Goal: Information Seeking & Learning: Learn about a topic

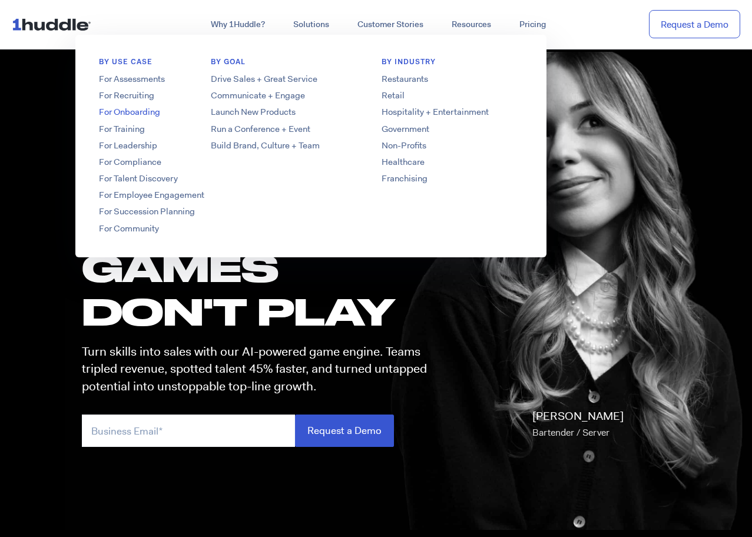
click at [137, 111] on link "For Onboarding" at bounding box center [169, 112] width 189 height 12
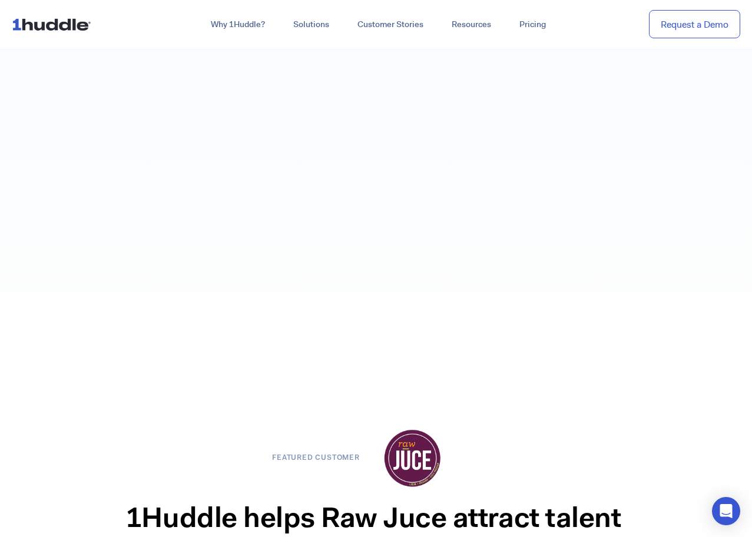
scroll to position [1650, 0]
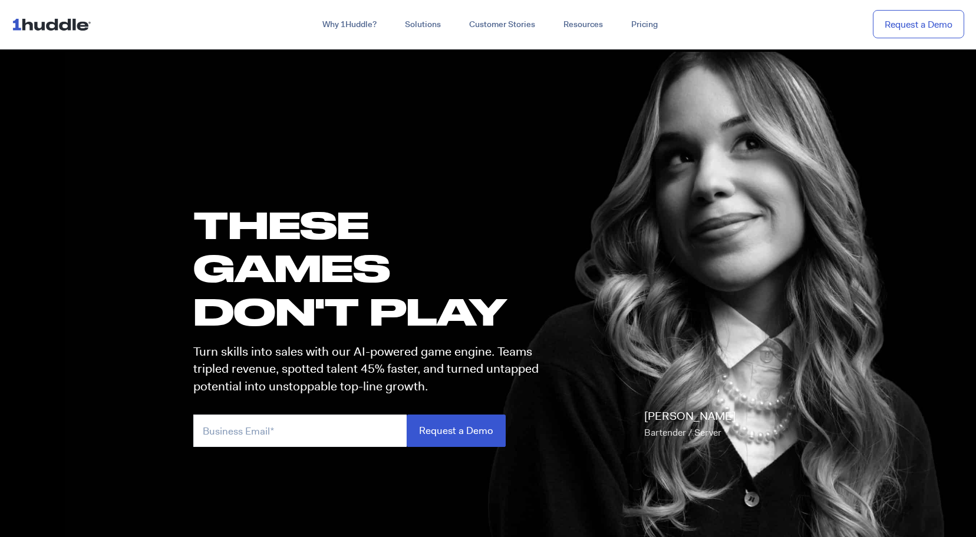
click at [64, 31] on img at bounding box center [54, 24] width 84 height 22
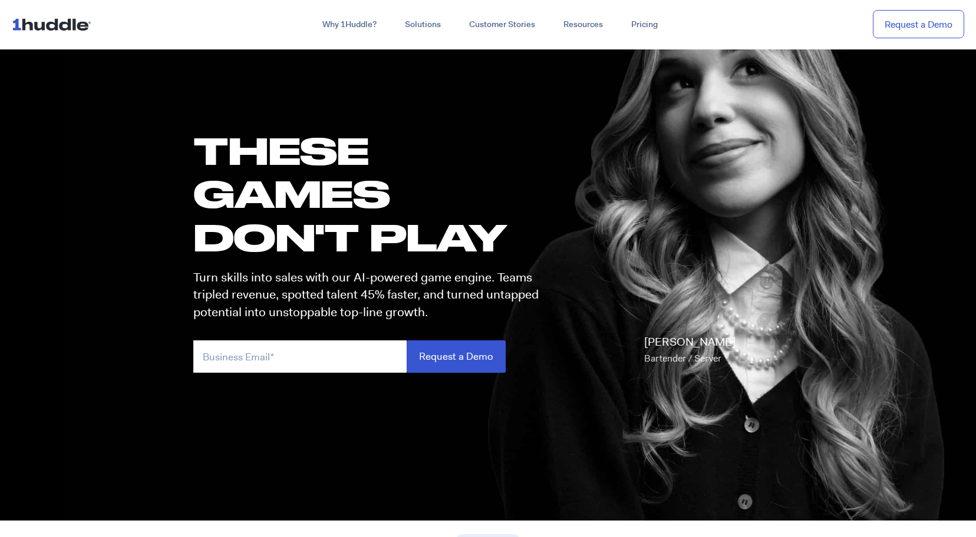
scroll to position [59, 0]
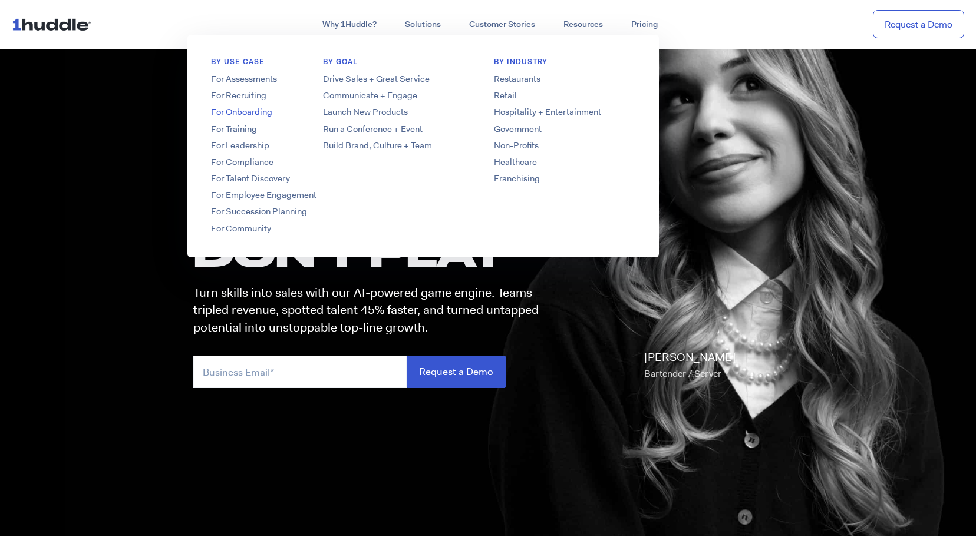
click at [257, 112] on link "For Onboarding" at bounding box center [281, 112] width 189 height 12
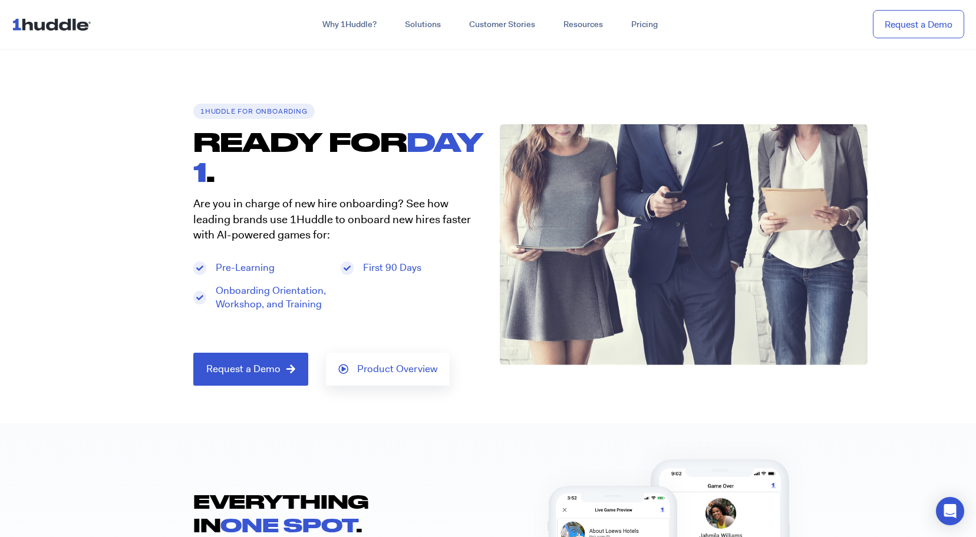
click at [76, 28] on img at bounding box center [54, 24] width 84 height 22
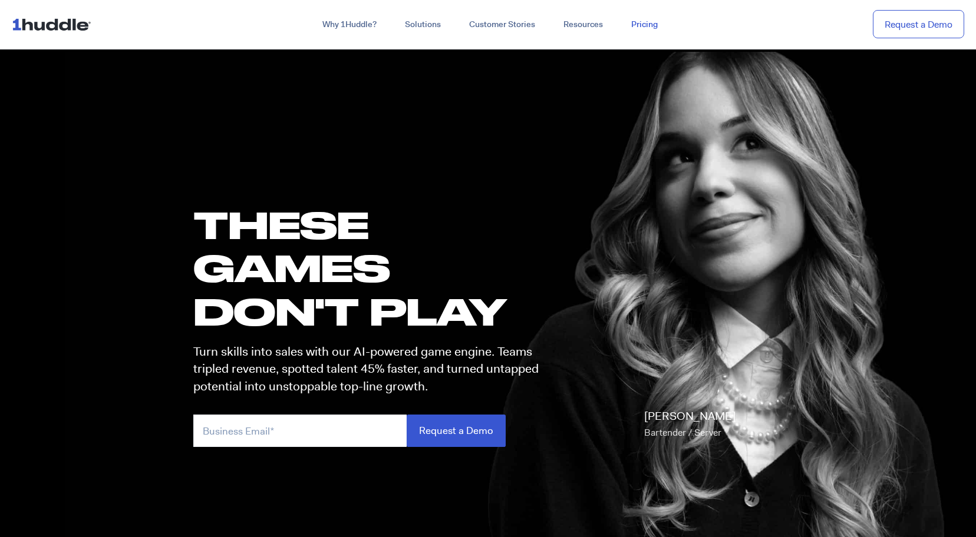
click at [655, 25] on link "Pricing" at bounding box center [644, 24] width 55 height 21
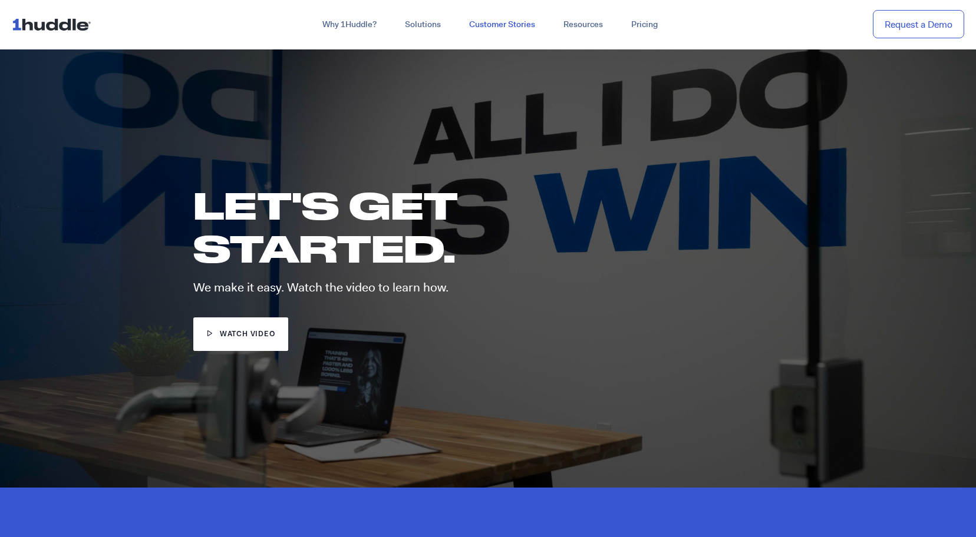
click at [493, 21] on link "Customer Stories" at bounding box center [502, 24] width 94 height 21
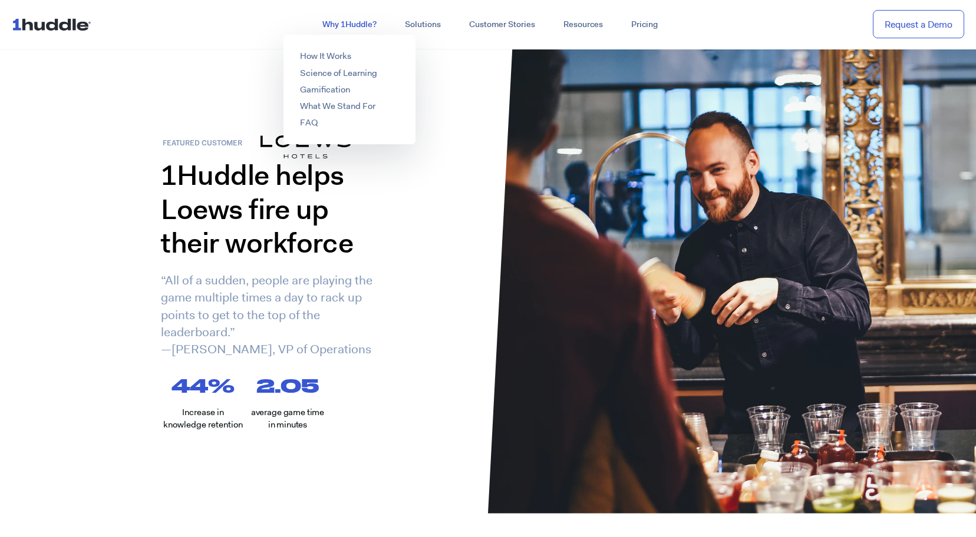
click at [341, 22] on link "Why 1Huddle?" at bounding box center [349, 24] width 82 height 21
